Goal: Task Accomplishment & Management: Manage account settings

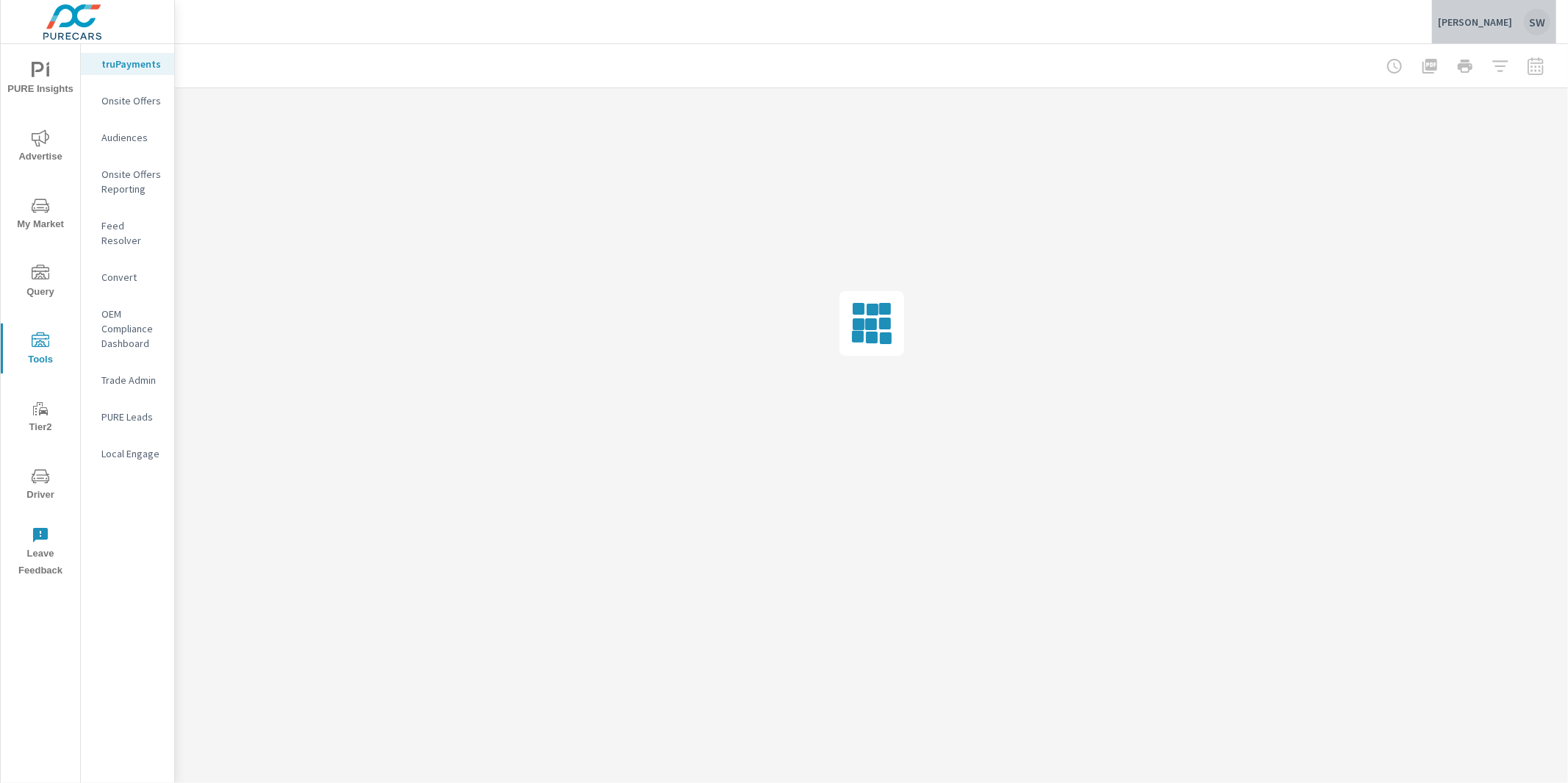
click at [1470, 27] on p "[PERSON_NAME]" at bounding box center [1474, 22] width 74 height 13
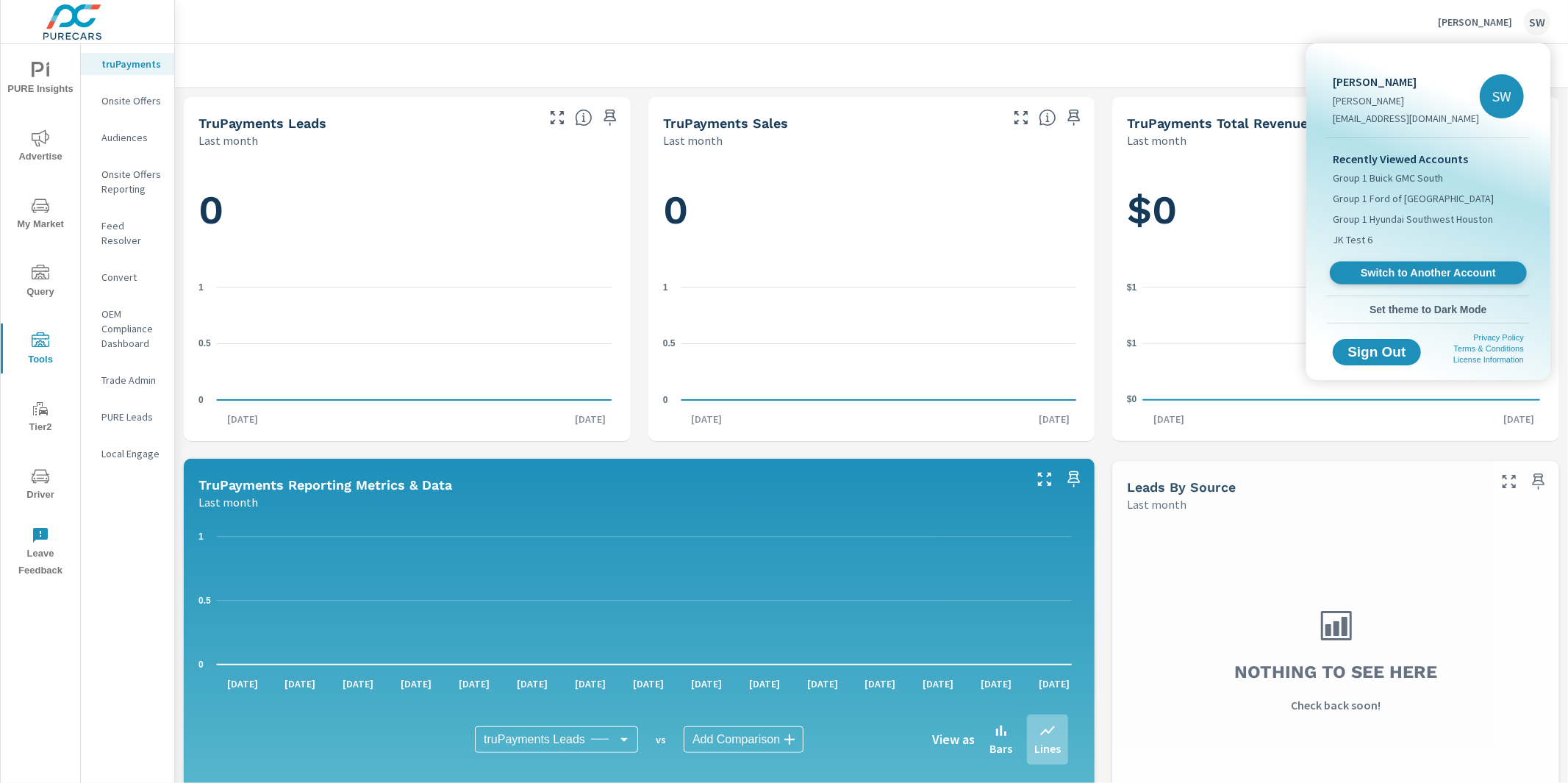
click at [1399, 266] on span "Switch to Another Account" at bounding box center [1428, 273] width 180 height 14
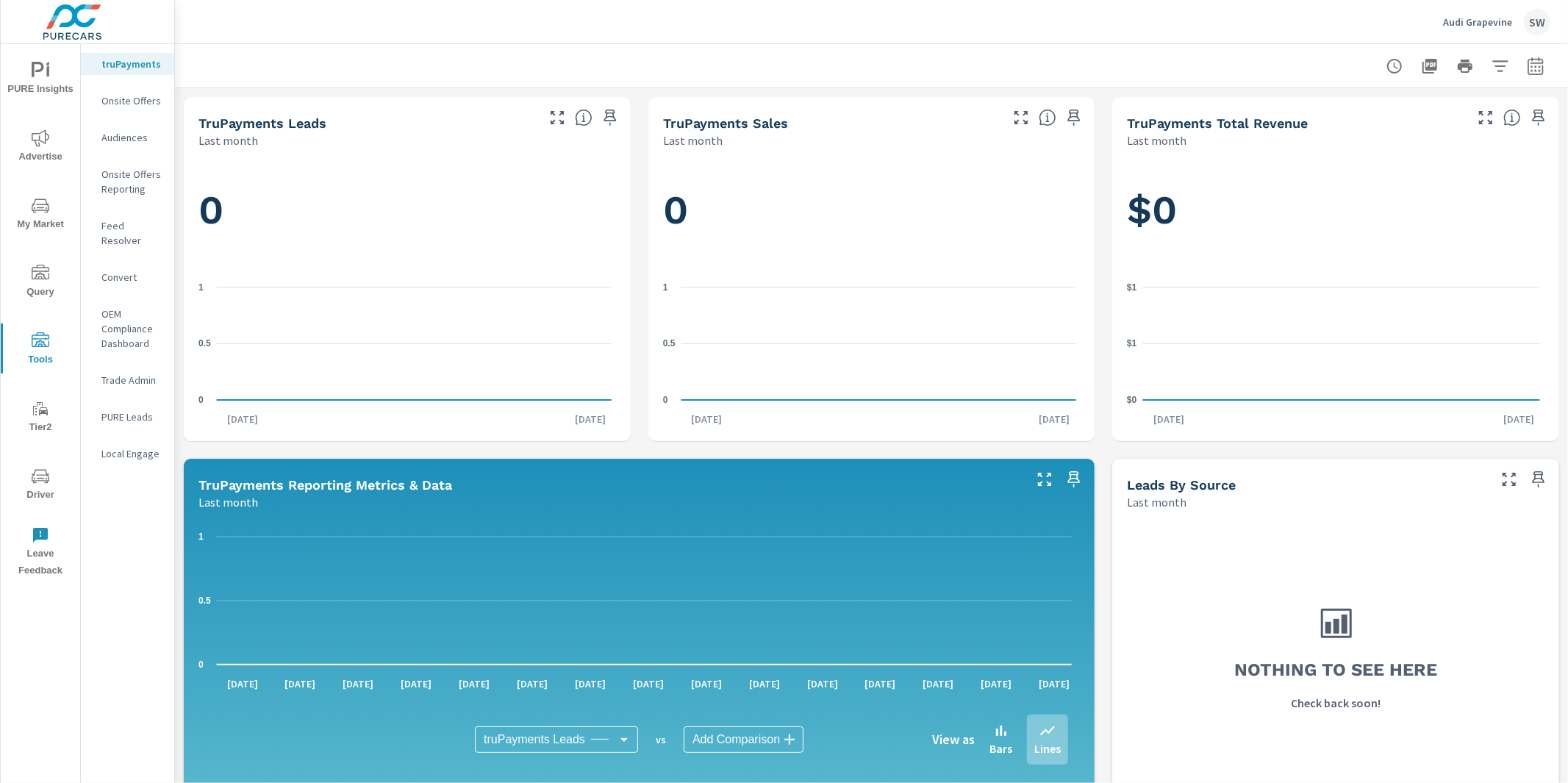
click at [124, 228] on p "Feed Resolver" at bounding box center [131, 233] width 61 height 29
